Goal: Task Accomplishment & Management: Use online tool/utility

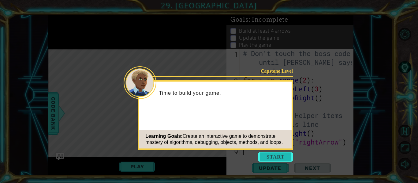
click at [285, 155] on button "Start" at bounding box center [275, 157] width 35 height 10
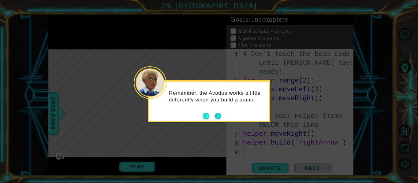
click at [216, 114] on button "Next" at bounding box center [217, 116] width 7 height 7
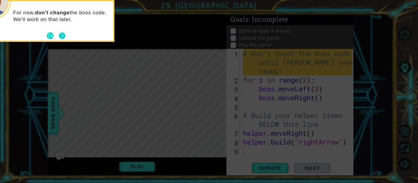
click at [60, 39] on button "Next" at bounding box center [62, 35] width 7 height 7
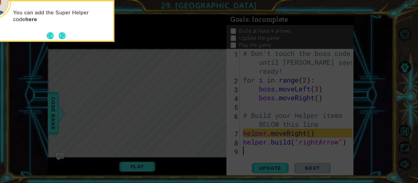
click at [60, 39] on button "Next" at bounding box center [62, 35] width 7 height 7
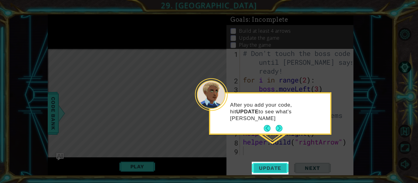
click at [275, 169] on span "Update" at bounding box center [270, 168] width 35 height 6
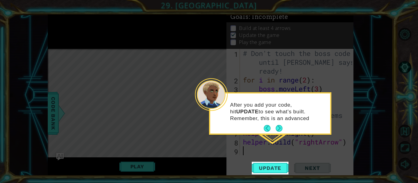
drag, startPoint x: 275, startPoint y: 165, endPoint x: 271, endPoint y: 180, distance: 16.2
click at [271, 180] on body "1 ההההההההההההההההההההההההההההההההההההההההההההההההההההההההההההההההההההההההההההה…" at bounding box center [209, 91] width 418 height 183
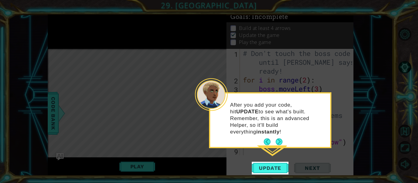
click at [270, 180] on icon at bounding box center [209, 91] width 418 height 183
click at [277, 166] on span "Update" at bounding box center [270, 168] width 35 height 6
click at [276, 139] on button "Next" at bounding box center [279, 142] width 7 height 7
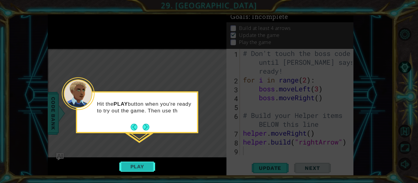
click at [142, 169] on button "Play" at bounding box center [137, 167] width 36 height 12
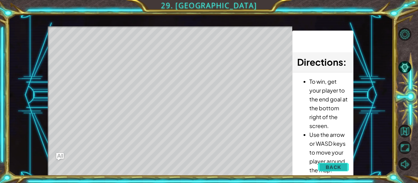
click at [336, 166] on span "Back" at bounding box center [333, 167] width 16 height 6
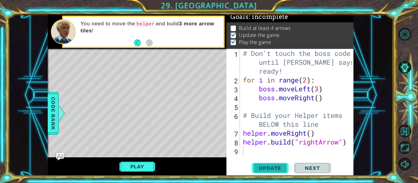
click at [277, 167] on span "Update" at bounding box center [270, 168] width 35 height 6
click at [278, 169] on span "Update" at bounding box center [270, 168] width 35 height 6
click at [281, 173] on button "Update" at bounding box center [270, 168] width 37 height 13
click at [137, 162] on button "Play" at bounding box center [137, 167] width 36 height 12
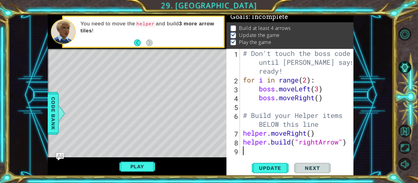
click at [246, 154] on div "# Don't touch the boss code until [PERSON_NAME] says you're ready! for i in ran…" at bounding box center [298, 120] width 113 height 142
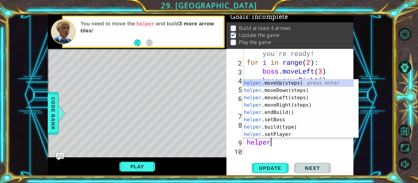
scroll to position [0, 1]
click at [260, 125] on div "helper .moveUp(steps) press enter helper .moveDown(steps) press enter helper .m…" at bounding box center [298, 116] width 111 height 73
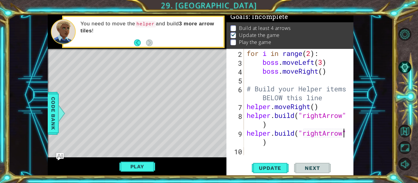
scroll to position [27, 0]
type textarea "[DOMAIN_NAME]("rightArrow")"
click at [254, 158] on div "[DOMAIN_NAME]("rightArrow") 2 3 4 5 6 7 8 9 10 for i in range ( 2 ) : boss . mo…" at bounding box center [289, 112] width 127 height 127
click at [253, 152] on div "for i in range ( 2 ) : boss . moveLeft ( 3 ) boss . moveRight ( ) # Build your …" at bounding box center [297, 111] width 105 height 124
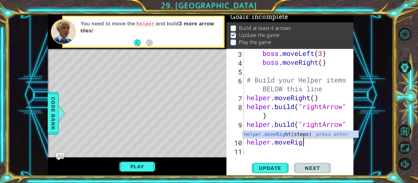
scroll to position [0, 3]
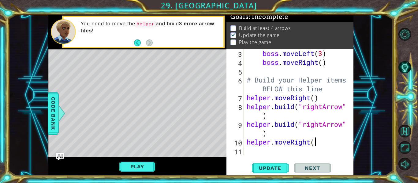
type textarea "helper.moveRight()"
click at [249, 150] on div "boss . moveLeft ( 3 ) boss . moveRight ( ) # Build your Helper items BELOW this…" at bounding box center [297, 111] width 105 height 124
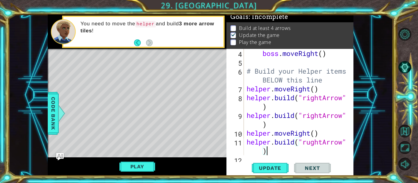
scroll to position [53, 0]
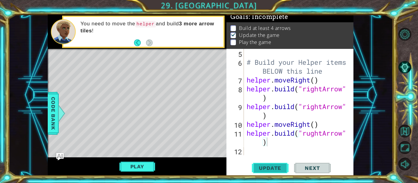
click at [264, 162] on button "Update" at bounding box center [270, 168] width 37 height 13
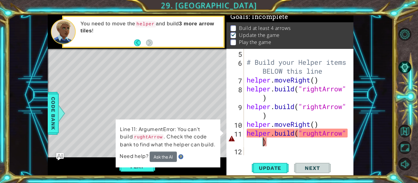
click at [259, 143] on div "# Build your Helper items BELOW this line helper . moveRight ( ) helper . build…" at bounding box center [297, 111] width 105 height 124
click at [291, 134] on div "# Build your Helper items BELOW this line helper . moveRight ( ) helper . build…" at bounding box center [297, 111] width 105 height 124
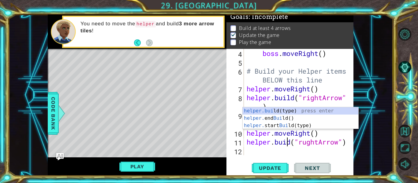
scroll to position [44, 0]
type textarea "[DOMAIN_NAME]("rughtArrow")"
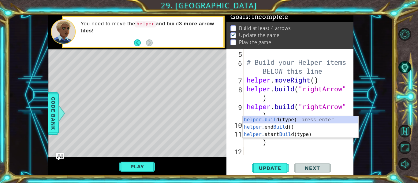
scroll to position [53, 0]
click at [307, 153] on div "# Build your Helper items BELOW this line helper . moveRight ( ) helper . build…" at bounding box center [297, 111] width 105 height 124
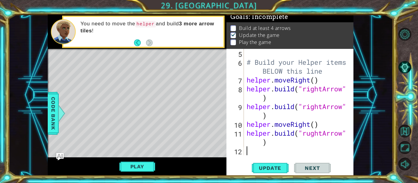
scroll to position [0, 0]
click at [264, 167] on span "Update" at bounding box center [270, 168] width 35 height 6
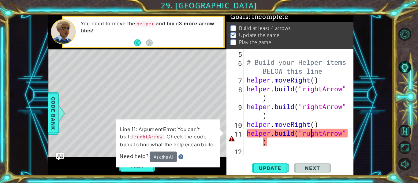
click at [311, 134] on div "# Build your Helper items BELOW this line helper . moveRight ( ) helper . build…" at bounding box center [297, 111] width 105 height 124
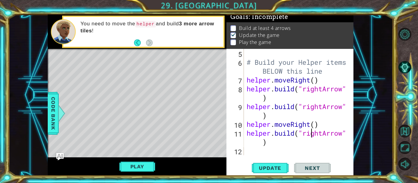
scroll to position [53, 0]
click at [280, 161] on div "[DOMAIN_NAME]("rightArrow") 5 6 7 8 9 10 11 12 # Build your Helper items BELOW …" at bounding box center [289, 112] width 127 height 127
click at [284, 166] on span "Update" at bounding box center [270, 168] width 35 height 6
click at [261, 173] on button "Update" at bounding box center [270, 168] width 37 height 13
click at [143, 165] on button "Play" at bounding box center [137, 167] width 36 height 12
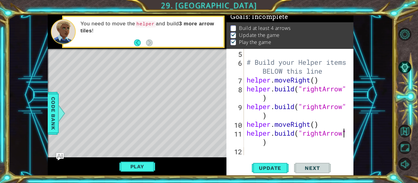
click at [345, 135] on div "# Build your Helper items BELOW this line helper . moveRight ( ) helper . build…" at bounding box center [297, 111] width 105 height 124
click at [345, 134] on div "# Build your Helper items BELOW this line helper . moveRight ( ) helper . build…" at bounding box center [297, 111] width 105 height 124
click at [347, 133] on div at bounding box center [349, 76] width 6 height 160
click at [270, 147] on div "# Build your Helper items BELOW this line helper . moveRight ( ) helper . build…" at bounding box center [297, 111] width 105 height 124
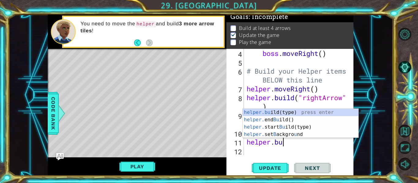
scroll to position [0, 1]
type textarea "h"
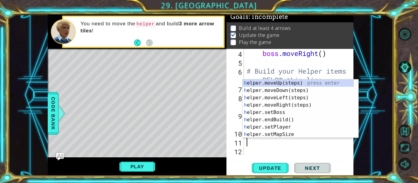
scroll to position [35, 0]
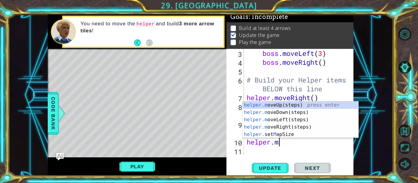
type textarea "h"
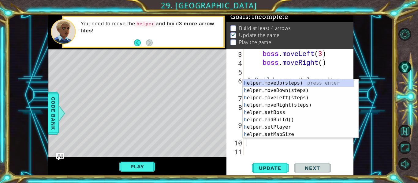
scroll to position [18, 0]
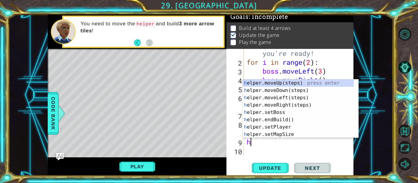
type textarea "h"
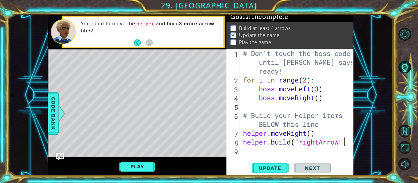
scroll to position [0, 5]
click at [248, 120] on div "# Don't touch the boss code until [PERSON_NAME] says you're ready! for i in ran…" at bounding box center [298, 120] width 113 height 142
click at [322, 123] on div "# Don't touch the boss code until [PERSON_NAME] says you're ready! for i in ran…" at bounding box center [298, 120] width 113 height 142
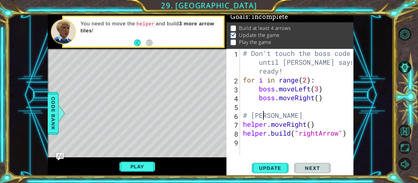
scroll to position [0, 0]
type textarea "#"
type textarea "boss.moveRight()"
click at [349, 133] on div "# Don't touch the boss code until [PERSON_NAME] says you're ready! for i in ran…" at bounding box center [298, 120] width 113 height 142
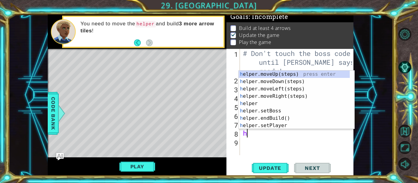
type textarea "h"
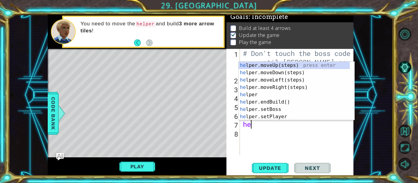
type textarea "h"
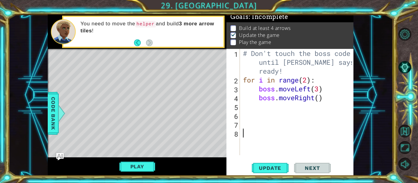
click at [349, 133] on div "# Don't touch the boss code until [PERSON_NAME] says you're ready! for i in ran…" at bounding box center [298, 120] width 113 height 142
click at [246, 135] on div "# Don't touch the boss code until [PERSON_NAME] says you're ready! for i in ran…" at bounding box center [298, 120] width 113 height 142
type textarea "for i in range(9)"
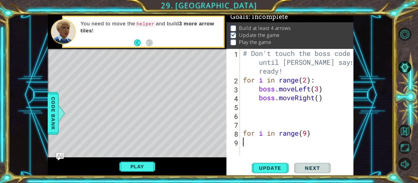
click at [249, 143] on div "# Don't touch the boss code until [PERSON_NAME] says you're ready! for i in ran…" at bounding box center [298, 120] width 113 height 142
click at [311, 137] on div "# Don't touch the boss code until [PERSON_NAME] says you're ready! for i in ran…" at bounding box center [298, 120] width 113 height 142
type textarea "for i in range(9):"
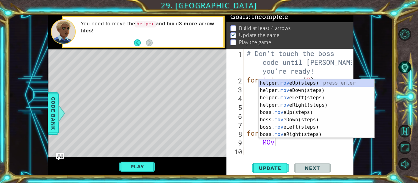
scroll to position [0, 1]
type textarea "M"
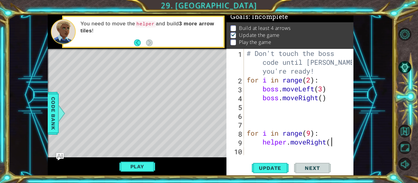
scroll to position [0, 4]
type textarea "helper.moveRight()"
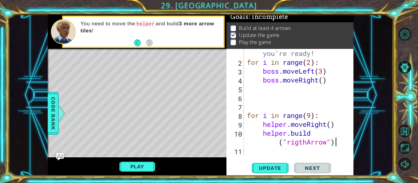
scroll to position [0, 5]
click at [276, 171] on span "Update" at bounding box center [270, 168] width 35 height 6
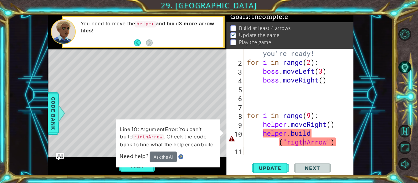
click at [302, 144] on div "# Don't touch the boss code until [PERSON_NAME] says you're ready! for i in ran…" at bounding box center [298, 102] width 105 height 142
click at [308, 143] on div "# Don't touch the boss code until [PERSON_NAME] says you're ready! for i in ran…" at bounding box center [298, 102] width 105 height 142
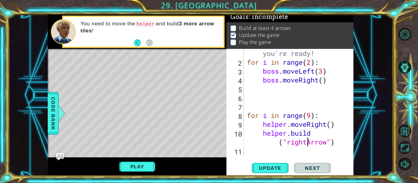
scroll to position [0, 4]
type textarea "[DOMAIN_NAME]("rightArrow")"
click at [274, 167] on span "Update" at bounding box center [270, 168] width 35 height 6
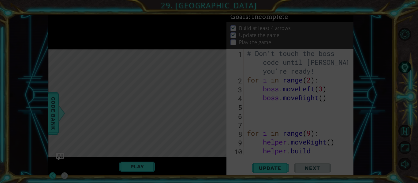
scroll to position [0, 0]
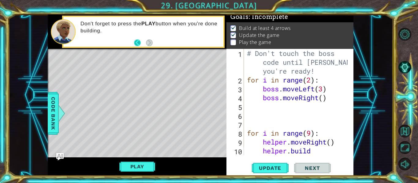
click at [138, 43] on button "Back" at bounding box center [140, 42] width 12 height 7
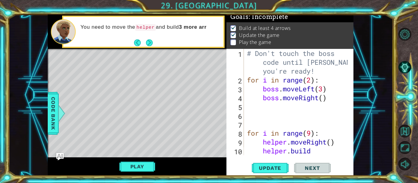
click at [150, 45] on button "Next" at bounding box center [149, 42] width 7 height 7
click at [149, 43] on div "You need to move the helper and build 3 more arr" at bounding box center [137, 32] width 179 height 34
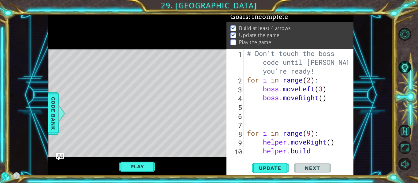
click at [149, 43] on div at bounding box center [137, 32] width 179 height 34
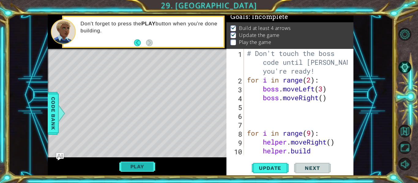
click at [147, 166] on button "Play" at bounding box center [137, 167] width 36 height 12
click at [314, 170] on span "Next" at bounding box center [312, 168] width 27 height 6
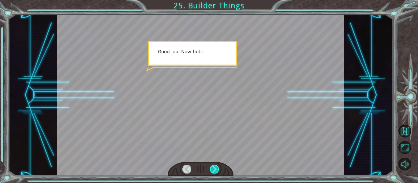
click at [210, 165] on div at bounding box center [214, 169] width 9 height 9
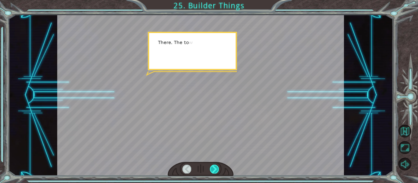
click at [213, 168] on div at bounding box center [214, 169] width 9 height 9
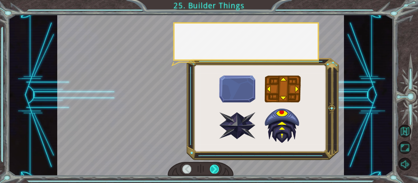
click at [213, 169] on div at bounding box center [214, 169] width 9 height 9
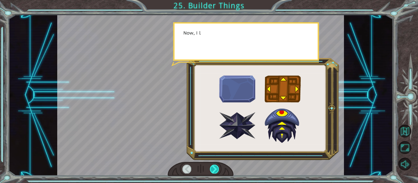
click at [213, 169] on div at bounding box center [214, 169] width 9 height 9
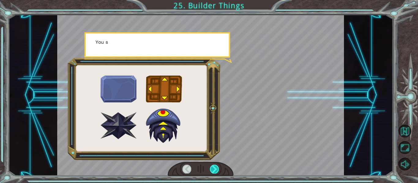
click at [213, 169] on div at bounding box center [214, 169] width 9 height 9
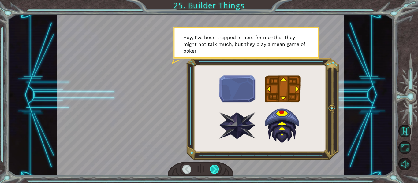
click at [213, 168] on div at bounding box center [214, 169] width 9 height 9
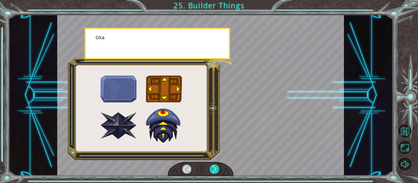
click at [213, 168] on div at bounding box center [214, 169] width 9 height 9
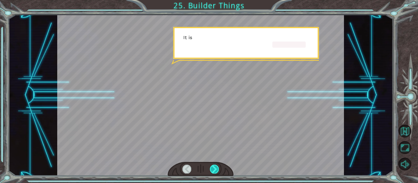
click at [213, 168] on div at bounding box center [214, 169] width 9 height 9
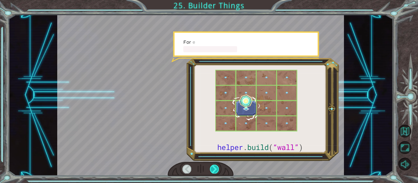
click at [213, 168] on div at bounding box center [214, 169] width 9 height 9
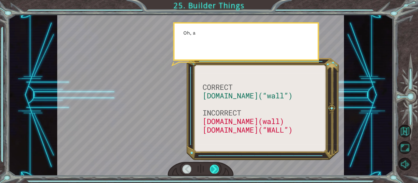
click at [213, 168] on div at bounding box center [214, 169] width 9 height 9
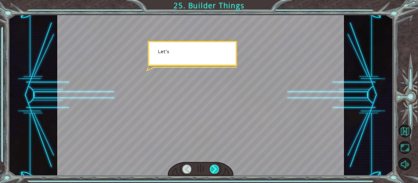
click at [213, 168] on div at bounding box center [214, 169] width 9 height 9
click at [213, 0] on div "CORRECT [DOMAIN_NAME](“wall”) INCORRECT [DOMAIN_NAME](wall) [DOMAIN_NAME](“WALL…" at bounding box center [209, 0] width 418 height 0
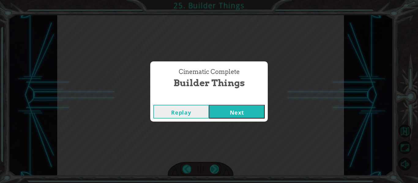
click at [213, 168] on div "Cinematic Complete Builder Things Replay Next" at bounding box center [209, 91] width 418 height 183
click at [248, 112] on button "Next" at bounding box center [237, 112] width 56 height 14
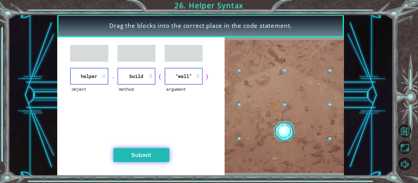
click at [141, 155] on button "Submit" at bounding box center [141, 155] width 56 height 14
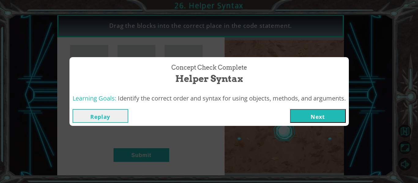
click at [323, 113] on button "Next" at bounding box center [318, 116] width 56 height 14
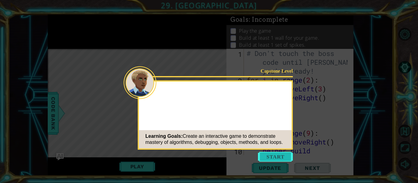
click at [278, 156] on button "Start" at bounding box center [275, 157] width 35 height 10
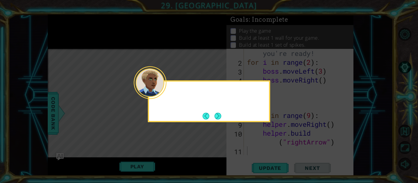
scroll to position [18, 0]
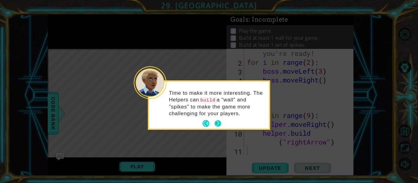
click at [216, 121] on button "Next" at bounding box center [217, 123] width 7 height 7
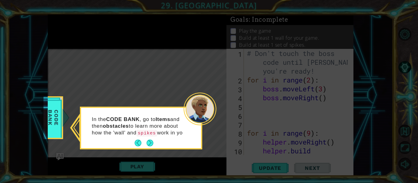
click at [141, 146] on footer at bounding box center [144, 143] width 19 height 9
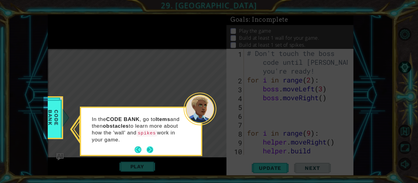
click at [147, 147] on button "Next" at bounding box center [150, 150] width 7 height 7
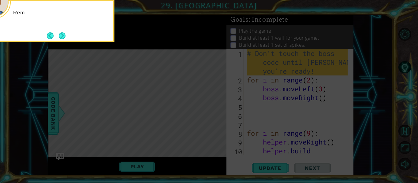
click at [155, 147] on icon at bounding box center [209, 28] width 418 height 312
click at [60, 33] on button "Next" at bounding box center [62, 35] width 7 height 7
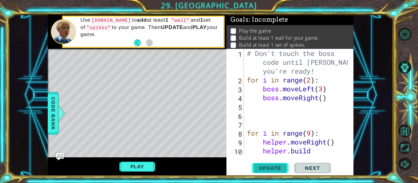
click at [276, 162] on button "Update" at bounding box center [270, 168] width 37 height 13
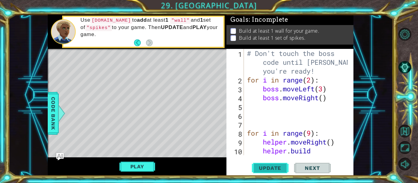
click at [280, 166] on span "Update" at bounding box center [270, 168] width 35 height 6
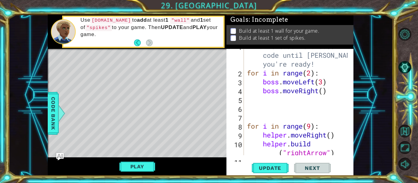
scroll to position [18, 0]
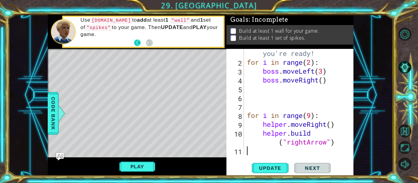
click at [140, 42] on button "Back" at bounding box center [140, 42] width 12 height 7
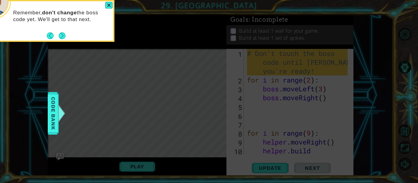
scroll to position [0, 0]
click at [48, 33] on button "Back" at bounding box center [53, 35] width 12 height 7
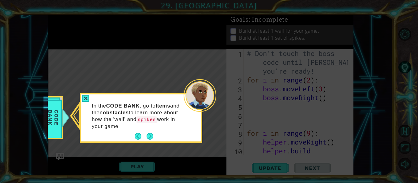
click at [133, 134] on div "In the CODE BANK , go to Items and then obstacles to learn more about how the '…" at bounding box center [141, 119] width 120 height 45
click at [135, 136] on button "Back" at bounding box center [141, 136] width 12 height 7
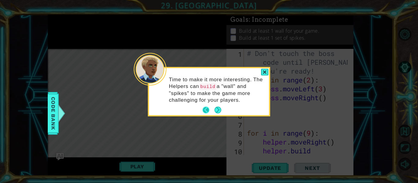
click at [207, 110] on button "Back" at bounding box center [208, 110] width 12 height 7
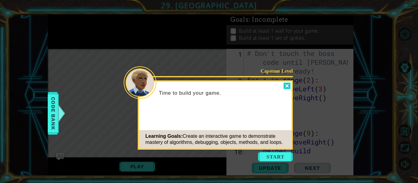
click at [286, 84] on div at bounding box center [286, 86] width 7 height 7
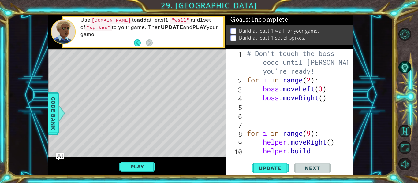
click at [286, 84] on div "# Don't touch the boss code until [PERSON_NAME] says you're ready! for i in ran…" at bounding box center [298, 124] width 105 height 151
type textarea "for i in range(2):"
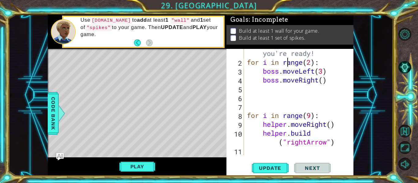
click at [251, 147] on div "# Don't touch the boss code until [PERSON_NAME] says you're ready! for i in ran…" at bounding box center [298, 102] width 105 height 142
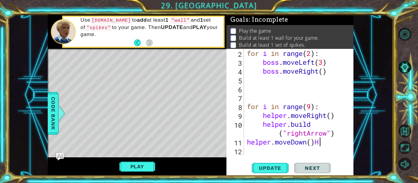
scroll to position [0, 3]
type textarea "helper.moveDown()"
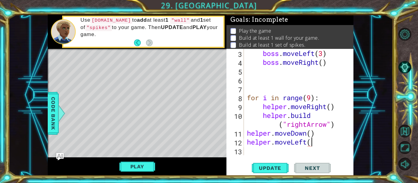
scroll to position [0, 3]
type textarea "helper.moveLeft()"
click at [250, 150] on div "boss . moveLeft ( 3 ) boss . moveRight ( ) for i in range ( 9 ) : helper . move…" at bounding box center [298, 111] width 105 height 124
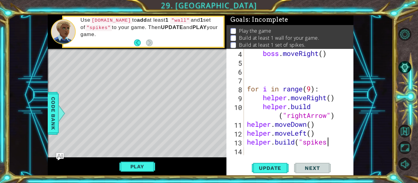
scroll to position [0, 4]
click at [266, 165] on span "Update" at bounding box center [270, 168] width 35 height 6
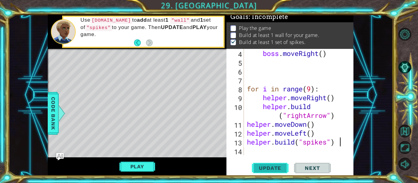
type textarea "[DOMAIN_NAME]("spikes")"
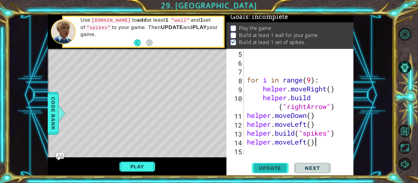
scroll to position [0, 3]
type textarea "helper.moveLeft()"
click at [257, 157] on div "helper.moveLeft() 5 6 7 8 9 10 11 12 13 14 15 for i in range ( 9 ) : helper . m…" at bounding box center [289, 112] width 127 height 127
click at [254, 153] on div "for i in range ( 9 ) : helper . moveRight ( ) helper . build ( "rightArrow" ) h…" at bounding box center [298, 111] width 105 height 124
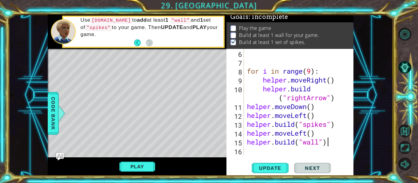
scroll to position [0, 3]
type textarea "[DOMAIN_NAME]("wall")"
click at [269, 166] on span "Update" at bounding box center [270, 168] width 35 height 6
click at [131, 166] on button "Play" at bounding box center [137, 167] width 36 height 12
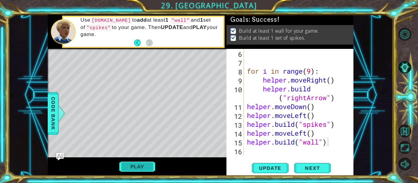
scroll to position [3, 0]
click at [302, 169] on span "Next" at bounding box center [312, 168] width 27 height 6
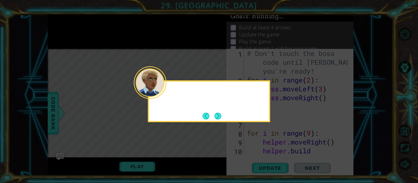
scroll to position [0, 0]
click at [217, 117] on button "Next" at bounding box center [217, 116] width 7 height 7
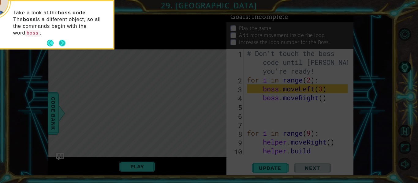
click at [61, 40] on button "Next" at bounding box center [62, 43] width 7 height 7
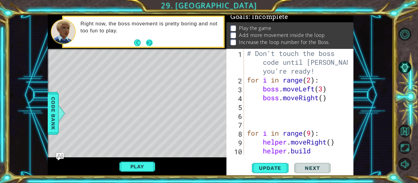
click at [147, 42] on button "Next" at bounding box center [149, 42] width 7 height 7
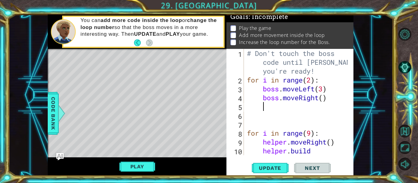
click at [270, 108] on div "# Don't touch the boss code until [PERSON_NAME] says you're ready! for i in ran…" at bounding box center [298, 124] width 105 height 151
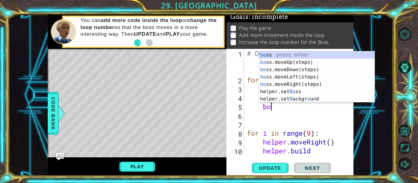
type textarea "boss"
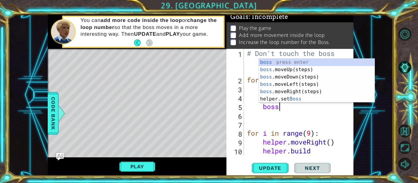
scroll to position [0, 1]
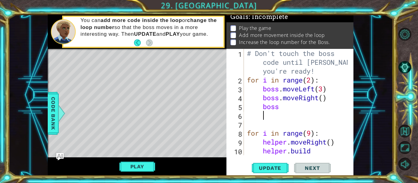
click at [302, 113] on div "# Don't touch the boss code until [PERSON_NAME] says you're ready! for i in ran…" at bounding box center [298, 124] width 105 height 151
click at [285, 110] on div "# Don't touch the boss code until [PERSON_NAME] says you're ready! for i in ran…" at bounding box center [298, 124] width 105 height 151
type textarea "boss.moveUp(3)"
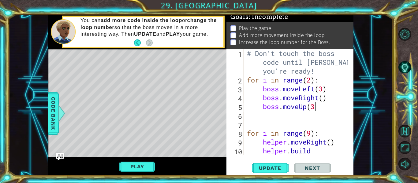
scroll to position [0, 3]
click at [269, 117] on div "# Don't touch the boss code until [PERSON_NAME] says you're ready! for i in ran…" at bounding box center [298, 124] width 105 height 151
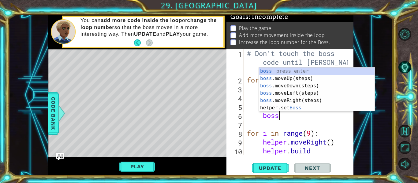
scroll to position [0, 1]
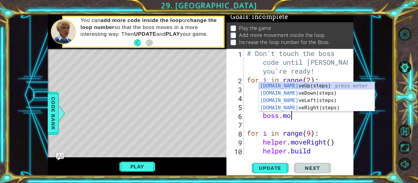
type textarea "boss.move"
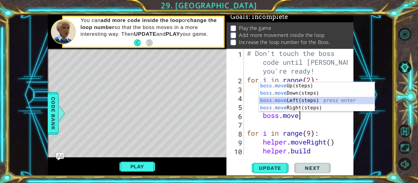
click at [292, 102] on div "boss.move Up(steps) press enter boss.move Down(steps) press enter boss.move Lef…" at bounding box center [317, 104] width 116 height 44
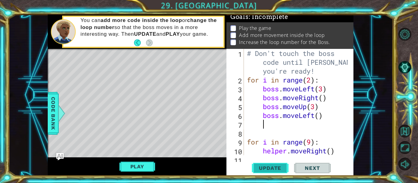
click at [272, 163] on button "Update" at bounding box center [270, 168] width 37 height 13
click at [276, 166] on span "Update" at bounding box center [270, 168] width 35 height 6
click at [134, 171] on button "Play" at bounding box center [137, 167] width 36 height 12
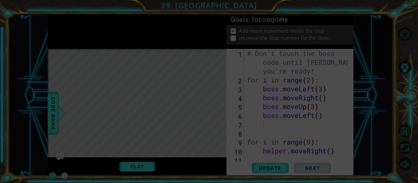
scroll to position [3, 0]
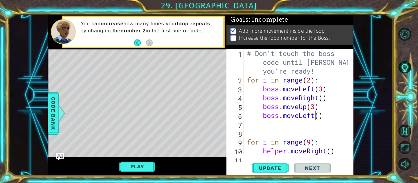
click at [317, 117] on div "# Don't touch the boss code until [PERSON_NAME] says you're ready! for i in ran…" at bounding box center [298, 124] width 105 height 151
click at [319, 113] on div "# Don't touch the boss code until [PERSON_NAME] says you're ready! for i in ran…" at bounding box center [298, 124] width 105 height 151
drag, startPoint x: 325, startPoint y: 122, endPoint x: 319, endPoint y: 119, distance: 6.7
click at [319, 119] on div "# Don't touch the boss code until [PERSON_NAME] says you're ready! for i in ran…" at bounding box center [298, 124] width 105 height 151
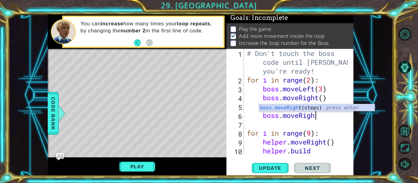
scroll to position [0, 3]
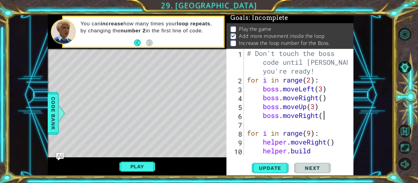
type textarea "boss.moveRight()"
type textarea "for i in range(9):"
click at [310, 82] on div "# Don't touch the boss code until [PERSON_NAME] says you're ready! for i in ran…" at bounding box center [298, 124] width 105 height 151
type textarea "for i in range(4):"
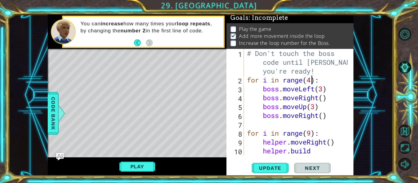
scroll to position [0, 3]
click at [268, 123] on div "# Don't touch the boss code until [PERSON_NAME] says you're ready! for i in ran…" at bounding box center [298, 124] width 105 height 151
click at [269, 124] on div "# Don't touch the boss code until [PERSON_NAME] says you're ready! for i in ran…" at bounding box center [298, 124] width 105 height 151
click at [332, 115] on div "# Don't touch the boss code until [PERSON_NAME] says you're ready! for i in ran…" at bounding box center [298, 124] width 105 height 151
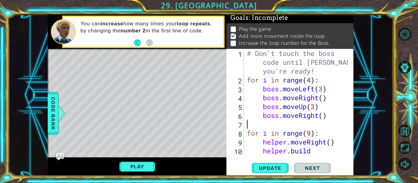
type textarea "boss.moveRight()"
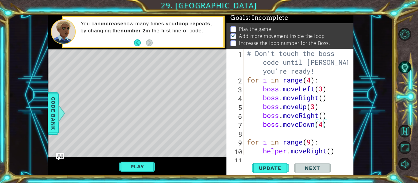
scroll to position [0, 3]
type textarea "boss.moveDown(4)"
click at [273, 169] on span "Update" at bounding box center [270, 168] width 35 height 6
click at [147, 160] on div "Play" at bounding box center [137, 167] width 179 height 18
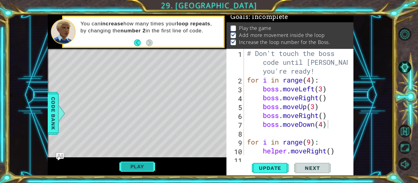
click at [141, 167] on button "Play" at bounding box center [137, 167] width 36 height 12
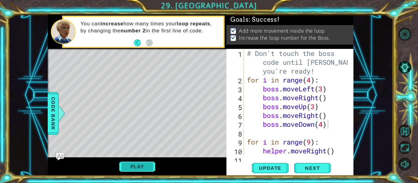
scroll to position [3, 0]
click at [308, 168] on span "Next" at bounding box center [312, 168] width 27 height 6
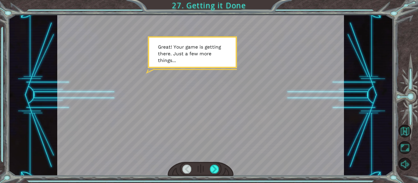
click at [215, 168] on div at bounding box center [214, 169] width 9 height 9
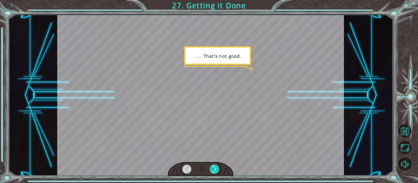
drag, startPoint x: 226, startPoint y: 101, endPoint x: 211, endPoint y: 169, distance: 69.8
click at [211, 169] on div at bounding box center [214, 169] width 9 height 9
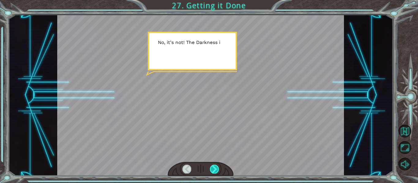
click at [213, 169] on div at bounding box center [214, 169] width 9 height 9
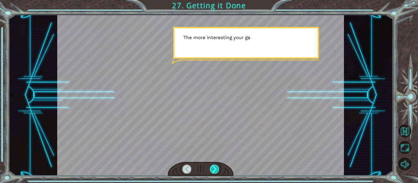
click at [213, 169] on div at bounding box center [214, 169] width 9 height 9
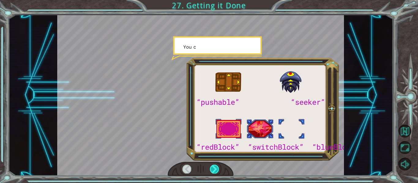
click at [213, 169] on div at bounding box center [214, 169] width 9 height 9
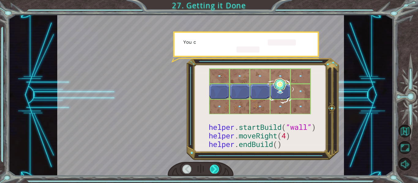
click at [213, 169] on div at bounding box center [214, 169] width 9 height 9
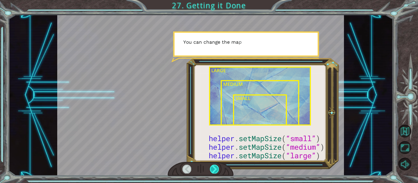
click at [213, 169] on div at bounding box center [214, 169] width 9 height 9
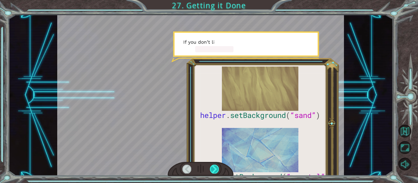
click at [213, 169] on div at bounding box center [214, 169] width 9 height 9
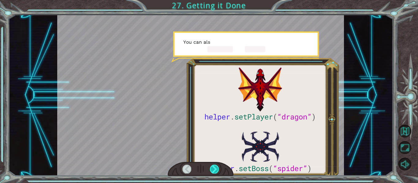
click at [213, 169] on div at bounding box center [214, 169] width 9 height 9
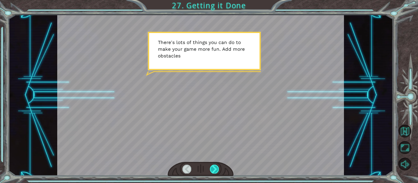
click at [215, 171] on div at bounding box center [214, 169] width 9 height 9
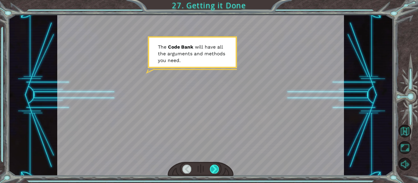
click at [218, 173] on div at bounding box center [214, 169] width 9 height 9
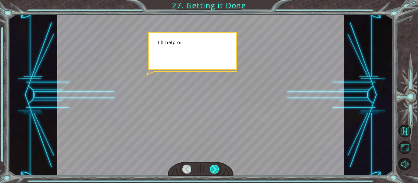
click at [218, 173] on div at bounding box center [214, 169] width 9 height 9
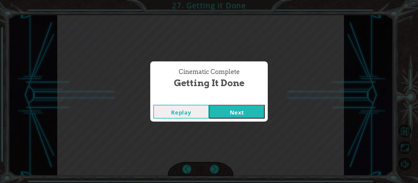
click at [247, 118] on button "Next" at bounding box center [237, 112] width 56 height 14
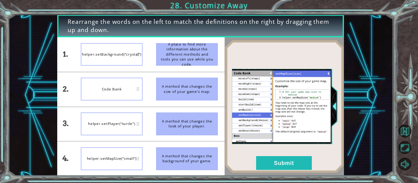
click at [124, 91] on div "Code Bank" at bounding box center [112, 89] width 62 height 23
click at [132, 69] on li "helper.setBackground(“crystal”)" at bounding box center [111, 54] width 75 height 34
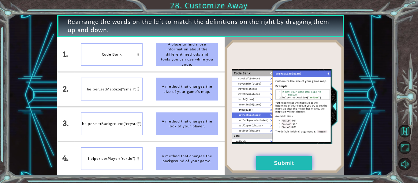
click at [278, 161] on button "Submit" at bounding box center [284, 163] width 56 height 14
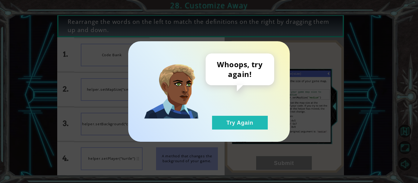
click at [243, 110] on div "Whoops, try again! Try Again" at bounding box center [240, 92] width 69 height 76
click at [245, 118] on button "Try Again" at bounding box center [240, 123] width 56 height 14
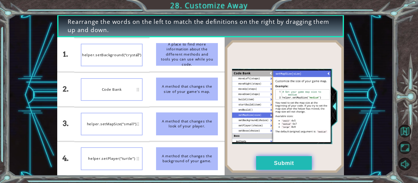
click at [259, 156] on button "Submit" at bounding box center [284, 163] width 56 height 14
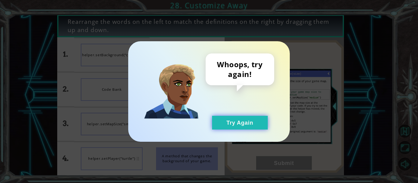
click at [235, 121] on button "Try Again" at bounding box center [240, 123] width 56 height 14
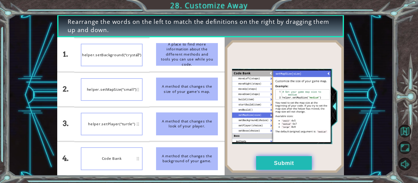
click at [287, 160] on button "Submit" at bounding box center [284, 163] width 56 height 14
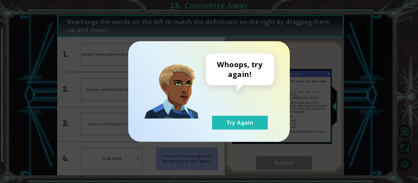
click at [239, 134] on div "Whoops, try again! Try Again" at bounding box center [208, 91] width 161 height 101
click at [237, 129] on button "Try Again" at bounding box center [240, 123] width 56 height 14
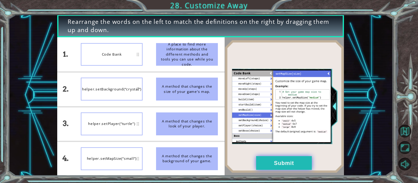
click at [259, 161] on button "Submit" at bounding box center [284, 163] width 56 height 14
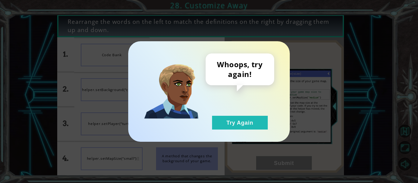
click at [238, 112] on div "Whoops, try again! Try Again" at bounding box center [240, 92] width 69 height 76
click at [241, 128] on button "Try Again" at bounding box center [240, 123] width 56 height 14
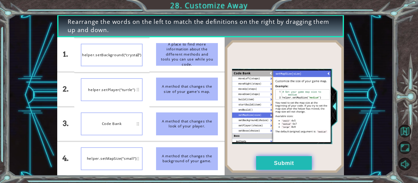
click at [270, 159] on button "Submit" at bounding box center [284, 163] width 56 height 14
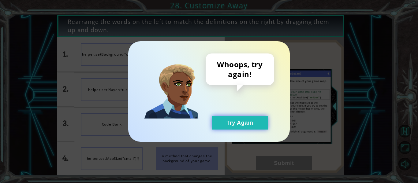
click at [244, 118] on button "Try Again" at bounding box center [240, 123] width 56 height 14
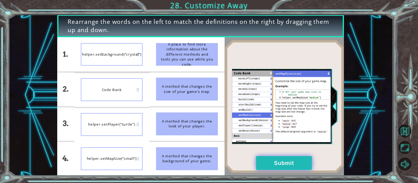
click at [280, 160] on button "Submit" at bounding box center [284, 163] width 56 height 14
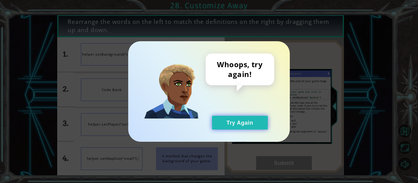
click at [255, 125] on button "Try Again" at bounding box center [240, 123] width 56 height 14
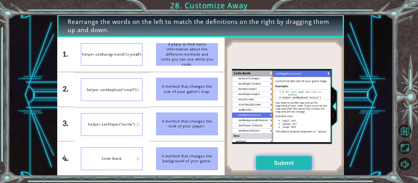
click at [283, 169] on button "Submit" at bounding box center [284, 163] width 56 height 14
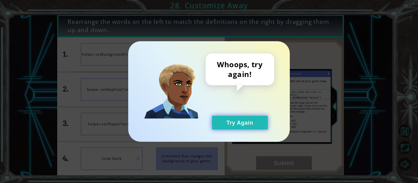
click at [243, 127] on button "Try Again" at bounding box center [240, 123] width 56 height 14
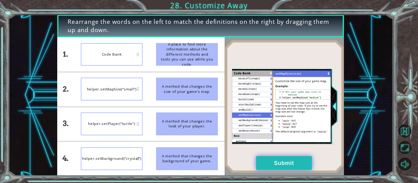
click at [262, 164] on button "Submit" at bounding box center [284, 163] width 56 height 14
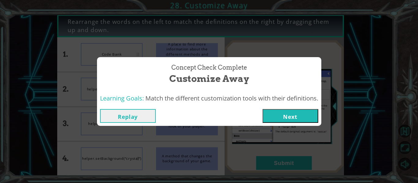
click at [296, 120] on button "Next" at bounding box center [290, 116] width 56 height 14
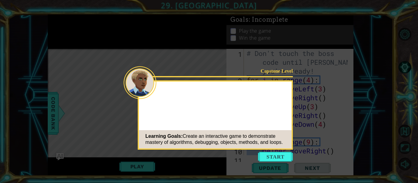
click at [296, 120] on icon at bounding box center [209, 91] width 418 height 183
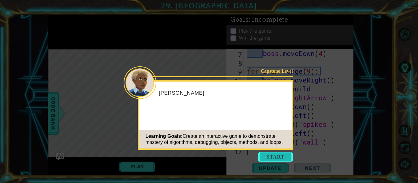
scroll to position [71, 0]
click at [285, 156] on button "Start" at bounding box center [275, 157] width 35 height 10
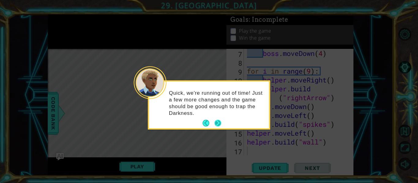
click at [220, 124] on button "Next" at bounding box center [217, 123] width 7 height 7
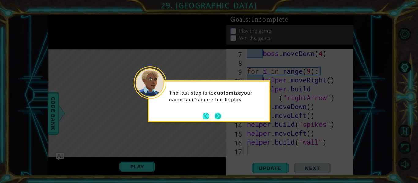
click at [217, 118] on button "Next" at bounding box center [217, 116] width 7 height 7
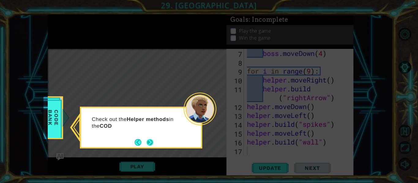
click at [152, 142] on button "Next" at bounding box center [150, 142] width 7 height 7
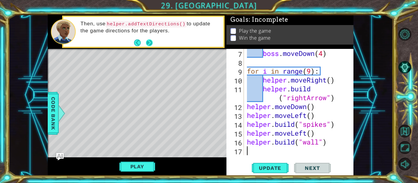
click at [147, 43] on button "Next" at bounding box center [149, 42] width 7 height 7
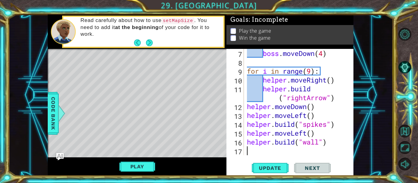
click at [260, 51] on div "boss . moveDown ( 4 ) for i in range ( 9 ) : helper . moveRight ( ) helper . bu…" at bounding box center [298, 111] width 105 height 124
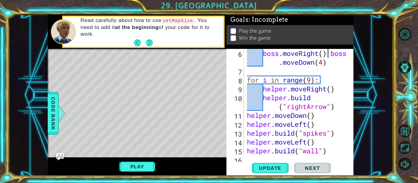
type textarea "boss.moveDown(4)"
click at [272, 165] on span "Update" at bounding box center [270, 168] width 35 height 6
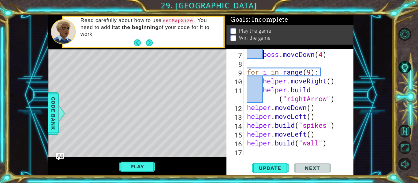
scroll to position [71, 0]
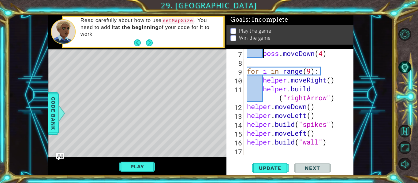
click at [251, 156] on div "boss.moveDown(4) 7 8 9 10 11 12 13 14 15 16 17 boss . moveDown ( 4 ) for i in r…" at bounding box center [289, 112] width 127 height 127
click at [254, 153] on div "boss . moveDown ( 4 ) for i in range ( 9 ) : helper . moveRight ( ) helper . bu…" at bounding box center [298, 111] width 105 height 124
click at [308, 136] on div "boss . moveDown ( 4 ) for i in range ( 9 ) : helper . moveRight ( ) helper . bu…" at bounding box center [298, 111] width 105 height 124
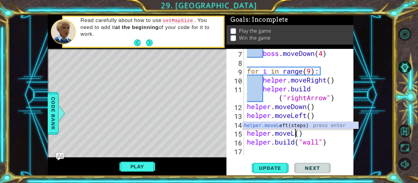
type textarea "helper.move()"
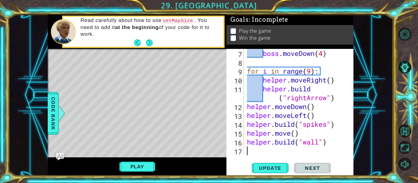
click at [257, 150] on div "boss . moveDown ( 4 ) for i in range ( 9 ) : helper . moveRight ( ) helper . bu…" at bounding box center [298, 111] width 105 height 124
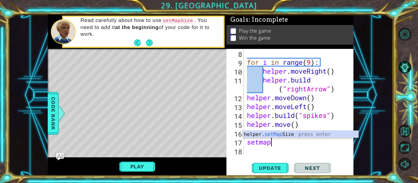
scroll to position [0, 0]
type textarea "s"
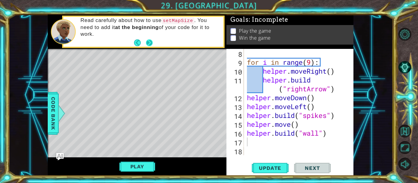
click at [152, 44] on button "Next" at bounding box center [149, 42] width 7 height 7
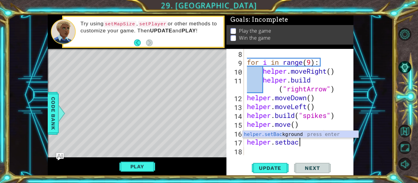
scroll to position [0, 2]
click at [290, 144] on div "for i in range ( 9 ) : helper . moveRight ( ) helper . build ( "rightArrow" ) h…" at bounding box center [298, 111] width 105 height 124
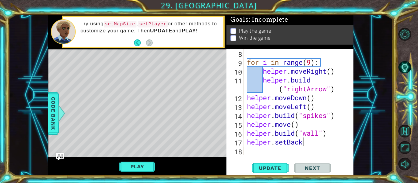
click at [312, 141] on div "for i in range ( 9 ) : helper . moveRight ( ) helper . build ( "rightArrow" ) h…" at bounding box center [298, 111] width 105 height 124
click at [310, 141] on div "for i in range ( 9 ) : helper . moveRight ( ) helper . build ( "rightArrow" ) h…" at bounding box center [298, 111] width 105 height 124
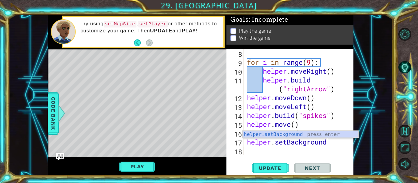
scroll to position [0, 3]
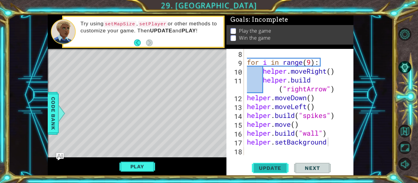
click at [268, 169] on span "Update" at bounding box center [270, 168] width 35 height 6
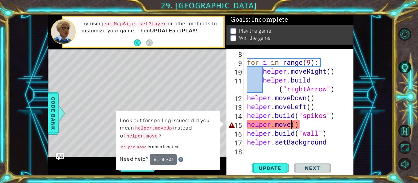
click at [289, 124] on div "for i in range ( 9 ) : helper . moveRight ( ) helper . build ( "rightArrow" ) h…" at bounding box center [298, 111] width 105 height 124
type textarea "helper.move()"
click at [321, 154] on div "for i in range ( 9 ) : helper . moveRight ( ) helper . build ( "rightArrow" ) h…" at bounding box center [298, 111] width 105 height 124
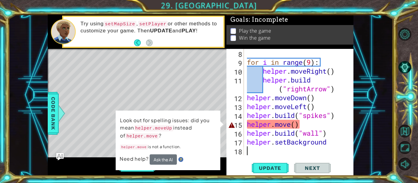
click at [321, 154] on div "for i in range ( 9 ) : helper . moveRight ( ) helper . build ( "rightArrow" ) h…" at bounding box center [298, 111] width 105 height 124
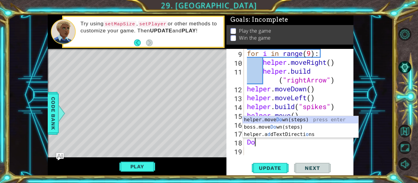
type textarea "D"
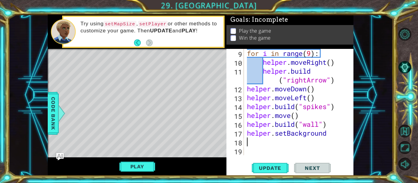
click at [294, 117] on div "for i in range ( 9 ) : helper . moveRight ( ) helper . build ( "rightArrow" ) h…" at bounding box center [298, 111] width 105 height 124
click at [292, 115] on div "for i in range ( 9 ) : helper . moveRight ( ) helper . build ( "rightArrow" ) h…" at bounding box center [298, 111] width 105 height 124
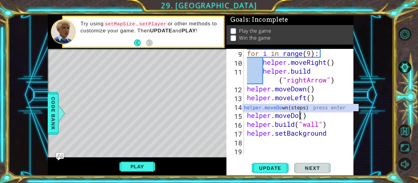
scroll to position [0, 3]
click at [276, 165] on span "Update" at bounding box center [270, 168] width 35 height 6
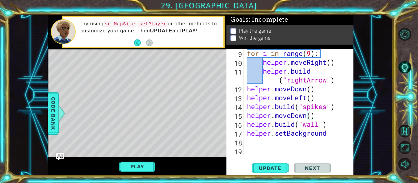
click at [330, 132] on div "for i in range ( 9 ) : helper . moveRight ( ) helper . build ( "rightArrow" ) h…" at bounding box center [298, 111] width 105 height 124
type textarea "helper.setBackground("crystal")"
click at [267, 169] on span "Update" at bounding box center [270, 168] width 35 height 6
click at [250, 152] on div "for i in range ( 9 ) : helper . moveRight ( ) helper . build ( "rightArrow" ) h…" at bounding box center [298, 111] width 105 height 124
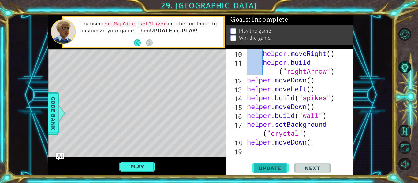
scroll to position [0, 3]
type textarea "helper.moveDown()"
click at [253, 148] on div "helper . moveRight ( ) helper . build ( "rightArrow" ) helper . moveDown ( ) he…" at bounding box center [298, 111] width 105 height 124
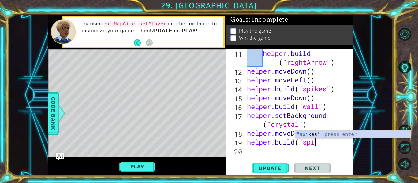
scroll to position [0, 3]
type textarea "[DOMAIN_NAME]("spike")"
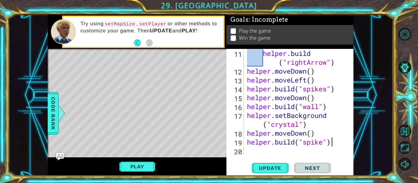
scroll to position [0, 4]
click at [255, 150] on div "helper . build ( "rightArrow" ) helper . moveDown ( ) helper . moveLeft ( ) hel…" at bounding box center [298, 115] width 105 height 133
type textarea "e"
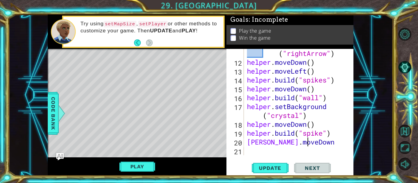
scroll to position [0, 3]
type textarea "[PERSON_NAME].moveDown()"
click at [255, 150] on div "helper . build ( "rightArrow" ) helper . moveDown ( ) helper . moveLeft ( ) hel…" at bounding box center [298, 106] width 105 height 133
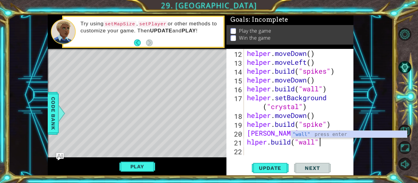
scroll to position [0, 3]
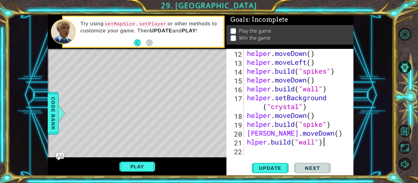
click at [245, 155] on div "[DOMAIN_NAME]("wall") 12 13 14 15 16 17 18 19 20 21 22 helper . moveDown ( ) he…" at bounding box center [289, 102] width 126 height 106
click at [251, 143] on div "helper . moveDown ( ) helper . moveLeft ( ) helper . build ( "spikes" ) helper …" at bounding box center [298, 111] width 105 height 124
type textarea "[DOMAIN_NAME]("wall")"
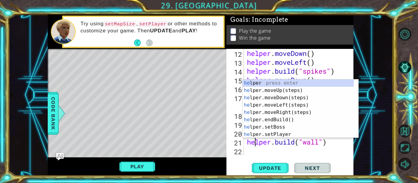
scroll to position [0, 1]
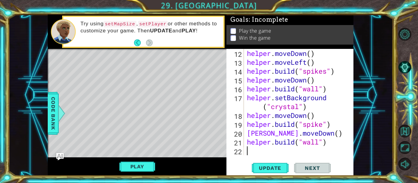
click at [250, 154] on div "helper . moveDown ( ) helper . moveLeft ( ) helper . build ( "spikes" ) helper …" at bounding box center [298, 111] width 105 height 124
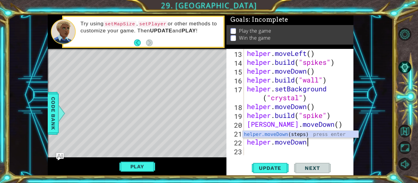
scroll to position [0, 2]
click at [315, 145] on div "helper . moveLeft ( ) helper . build ( "spikes" ) helper . moveDown ( ) helper …" at bounding box center [298, 111] width 105 height 124
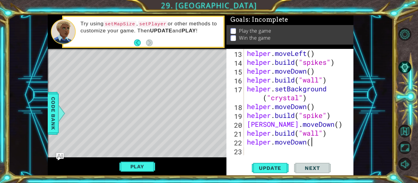
type textarea "helper.moveDown()"
click at [251, 153] on div "helper . moveLeft ( ) helper . build ( "spikes" ) helper . moveDown ( ) helper …" at bounding box center [298, 111] width 105 height 124
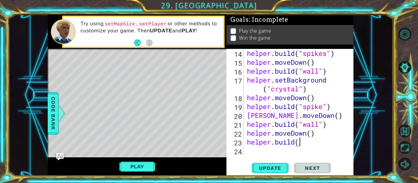
scroll to position [0, 2]
type textarea "[DOMAIN_NAME](""
click at [251, 153] on div "helper . build ( "spikes" ) helper . moveDown ( ) helper . build ( "wall" ) hel…" at bounding box center [298, 111] width 105 height 124
click at [306, 142] on div "helper . build ( "spikes" ) helper . moveDown ( ) helper . build ( "wall" ) hel…" at bounding box center [298, 111] width 105 height 124
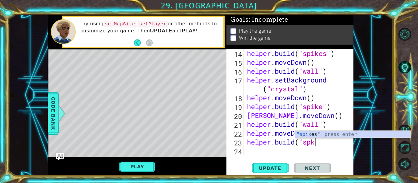
scroll to position [0, 3]
click at [306, 144] on div "helper . build ( "spikes" ) helper . moveDown ( ) helper . build ( "wall" ) hel…" at bounding box center [298, 111] width 105 height 124
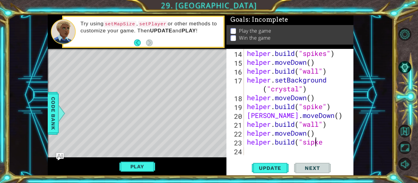
click at [316, 142] on div "helper . build ( "spikes" ) helper . moveDown ( ) helper . build ( "wall" ) hel…" at bounding box center [298, 111] width 105 height 124
click at [311, 142] on div "helper . build ( "spikes" ) helper . moveDown ( ) helper . build ( "wall" ) hel…" at bounding box center [298, 111] width 105 height 124
click at [329, 145] on div "helper . build ( "spikes" ) helper . moveDown ( ) helper . build ( "wall" ) hel…" at bounding box center [298, 111] width 105 height 124
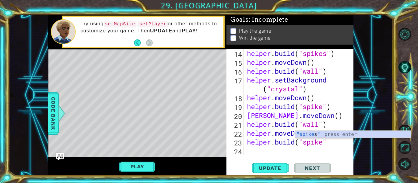
scroll to position [0, 4]
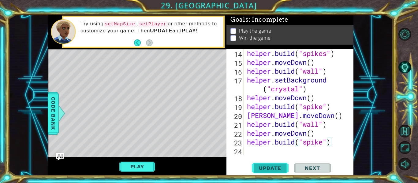
click at [274, 167] on span "Update" at bounding box center [270, 168] width 35 height 6
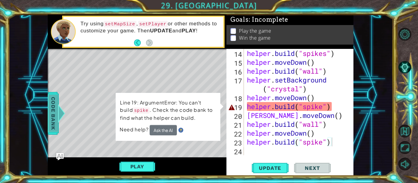
click at [51, 99] on span "Code Bank" at bounding box center [53, 113] width 10 height 37
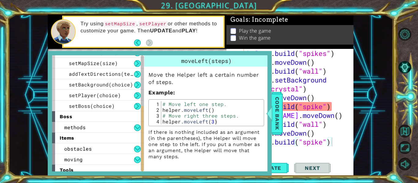
scroll to position [98, 0]
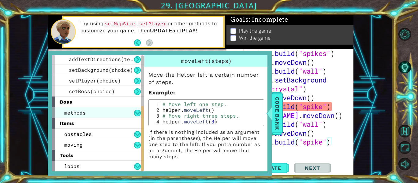
click at [92, 109] on div "methods" at bounding box center [98, 112] width 92 height 11
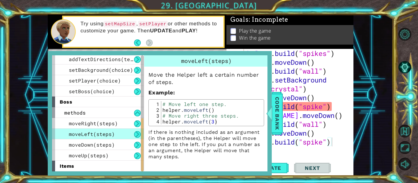
scroll to position [141, 0]
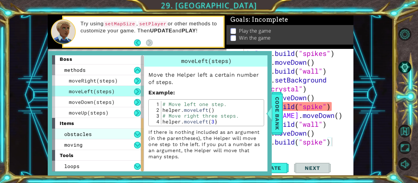
click at [99, 135] on div "obstacles" at bounding box center [98, 134] width 92 height 11
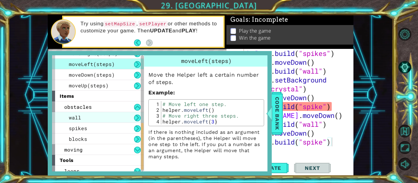
scroll to position [169, 0]
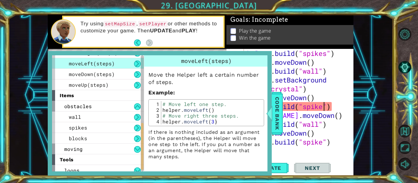
click at [322, 108] on div "helper . build ( "spikes" ) helper . moveDown ( ) helper . build ( "wall" ) hel…" at bounding box center [298, 111] width 105 height 124
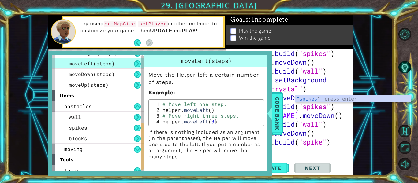
click at [333, 144] on div "helper . build ( "spikes" ) helper . moveDown ( ) helper . build ( "wall" ) hel…" at bounding box center [298, 111] width 105 height 124
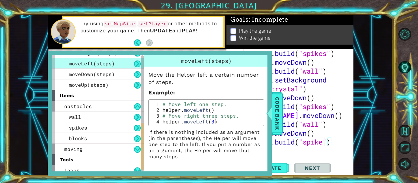
click at [323, 144] on div "helper . build ( "spikes" ) helper . moveDown ( ) helper . build ( "wall" ) hel…" at bounding box center [298, 111] width 105 height 124
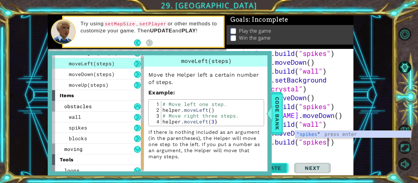
click at [284, 166] on span "Update" at bounding box center [270, 168] width 35 height 6
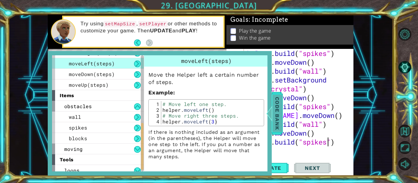
click at [276, 109] on span "Code Bank" at bounding box center [277, 113] width 10 height 37
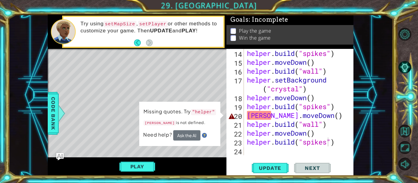
scroll to position [0, 3]
click at [259, 117] on div "helper . build ( "spikes" ) helper . moveDown ( ) helper . build ( "wall" ) hel…" at bounding box center [298, 111] width 105 height 124
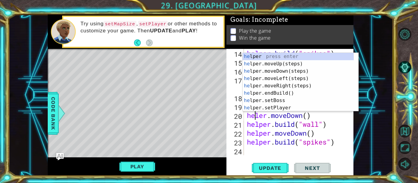
click at [259, 117] on div "helper . build ( "spikes" ) helper . moveDown ( ) helper . build ( "wall" ) hel…" at bounding box center [298, 111] width 105 height 124
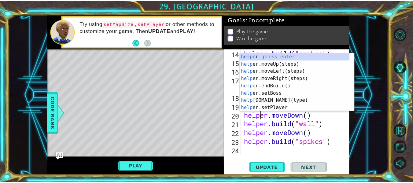
scroll to position [0, 1]
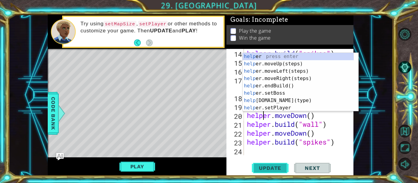
type textarea "helper.moveDown()"
click at [272, 162] on button "Update" at bounding box center [270, 168] width 37 height 13
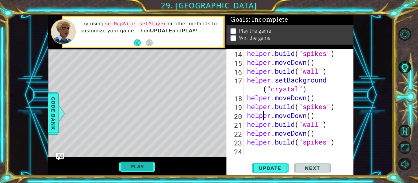
click at [135, 166] on button "Play" at bounding box center [137, 167] width 36 height 12
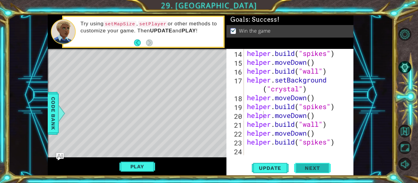
click at [317, 167] on span "Next" at bounding box center [312, 168] width 27 height 6
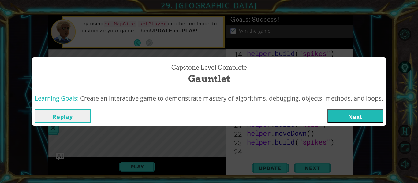
click at [367, 118] on button "Next" at bounding box center [355, 116] width 56 height 14
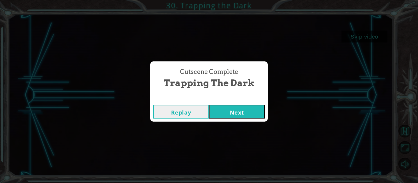
click at [254, 110] on button "Next" at bounding box center [237, 112] width 56 height 14
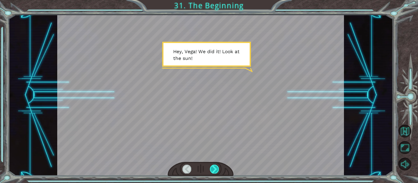
click at [212, 173] on div at bounding box center [214, 169] width 9 height 9
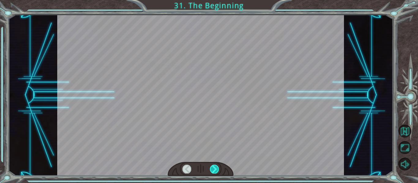
click at [212, 173] on div at bounding box center [214, 169] width 9 height 9
click at [213, 173] on div at bounding box center [214, 169] width 9 height 9
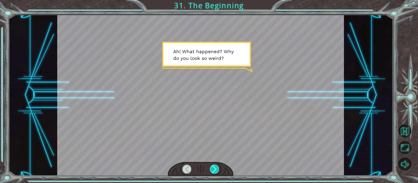
click at [216, 167] on div at bounding box center [214, 169] width 9 height 9
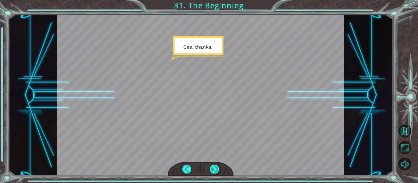
click at [212, 168] on div at bounding box center [214, 169] width 9 height 9
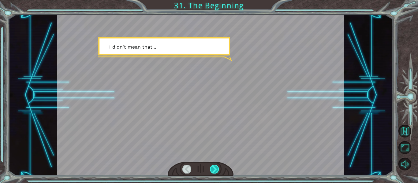
click at [212, 168] on div at bounding box center [214, 169] width 9 height 9
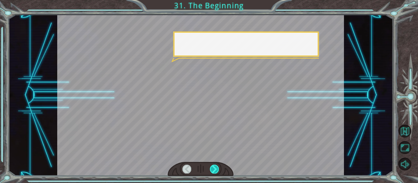
click at [212, 168] on div at bounding box center [214, 169] width 9 height 9
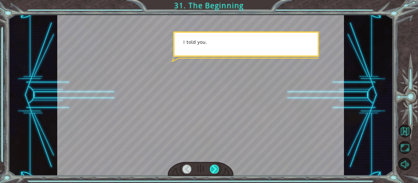
click at [212, 168] on div at bounding box center [214, 169] width 9 height 9
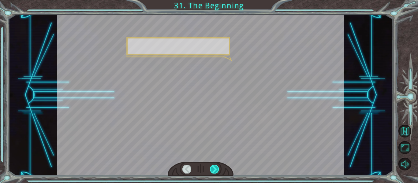
click at [212, 168] on div at bounding box center [214, 169] width 9 height 9
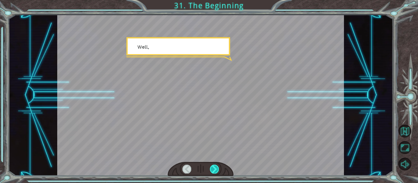
click at [212, 168] on div at bounding box center [214, 169] width 9 height 9
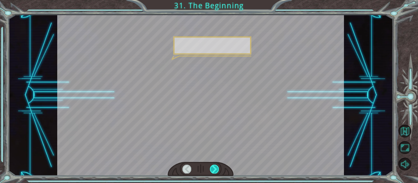
click at [212, 168] on div at bounding box center [214, 169] width 9 height 9
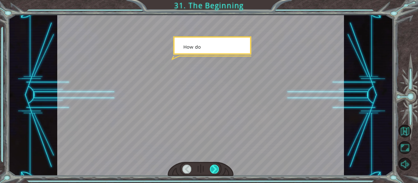
click at [212, 168] on div at bounding box center [214, 169] width 9 height 9
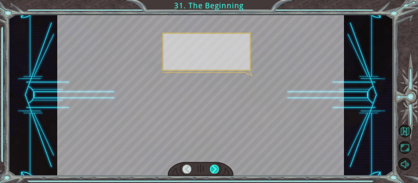
click at [212, 168] on div at bounding box center [214, 169] width 9 height 9
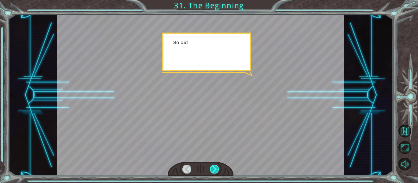
click at [212, 168] on div at bounding box center [214, 169] width 9 height 9
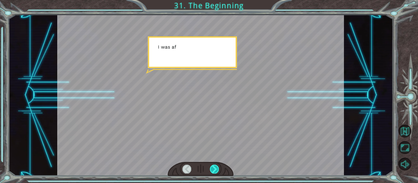
click at [212, 168] on div at bounding box center [214, 169] width 9 height 9
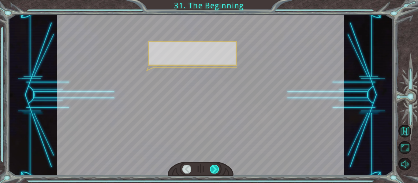
click at [212, 168] on div at bounding box center [214, 169] width 9 height 9
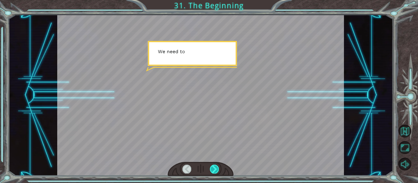
click at [212, 168] on div at bounding box center [214, 169] width 9 height 9
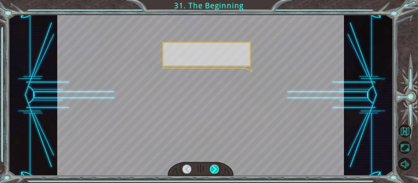
click at [212, 168] on div at bounding box center [214, 169] width 9 height 9
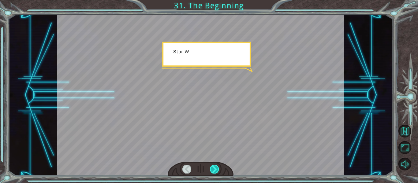
click at [212, 168] on div at bounding box center [214, 169] width 9 height 9
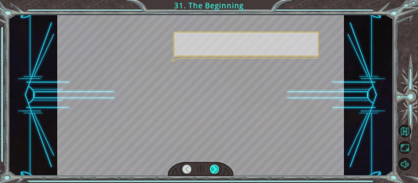
click at [212, 168] on div at bounding box center [214, 169] width 9 height 9
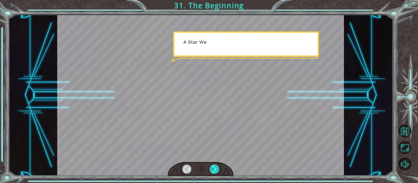
click at [212, 168] on div at bounding box center [214, 169] width 9 height 9
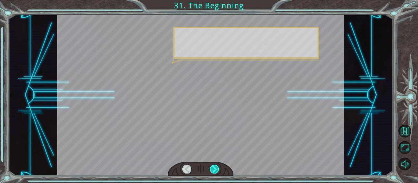
click at [212, 168] on div at bounding box center [214, 169] width 9 height 9
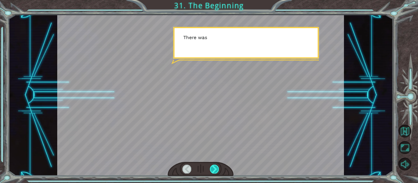
click at [212, 168] on div at bounding box center [214, 169] width 9 height 9
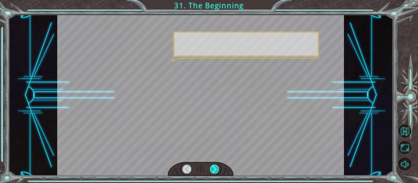
click at [212, 168] on div at bounding box center [214, 169] width 9 height 9
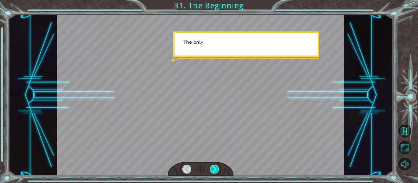
click at [212, 168] on div at bounding box center [214, 169] width 9 height 9
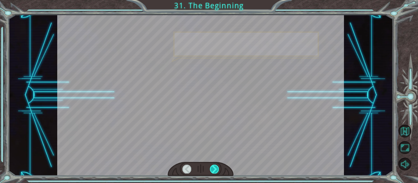
click at [212, 168] on div at bounding box center [214, 169] width 9 height 9
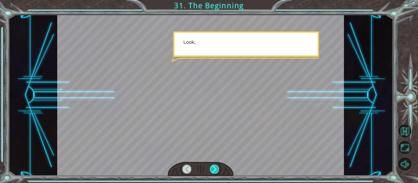
click at [212, 168] on div at bounding box center [214, 169] width 9 height 9
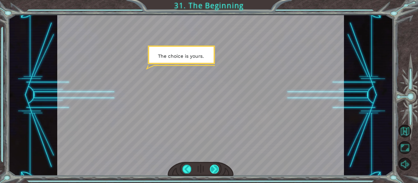
click at [210, 170] on div at bounding box center [214, 169] width 9 height 9
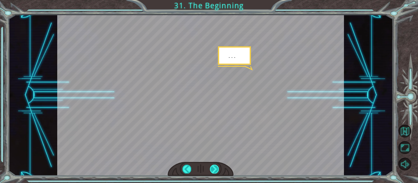
click at [210, 170] on div at bounding box center [214, 169] width 9 height 9
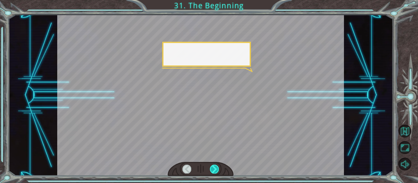
click at [210, 170] on div at bounding box center [214, 169] width 9 height 9
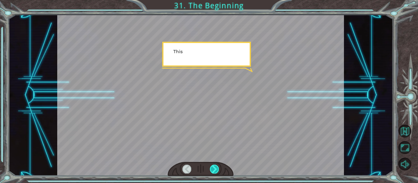
click at [210, 170] on div at bounding box center [214, 169] width 9 height 9
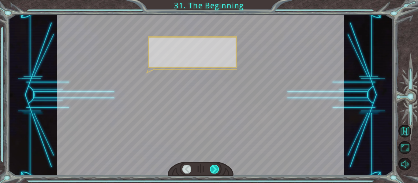
click at [210, 170] on div at bounding box center [214, 169] width 9 height 9
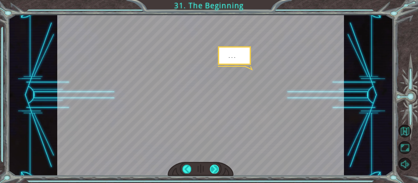
click at [210, 170] on div at bounding box center [214, 169] width 9 height 9
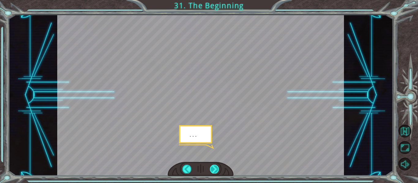
click at [210, 170] on div at bounding box center [214, 169] width 9 height 9
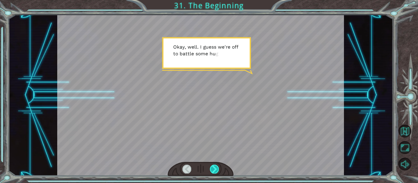
click at [213, 171] on div at bounding box center [214, 169] width 9 height 9
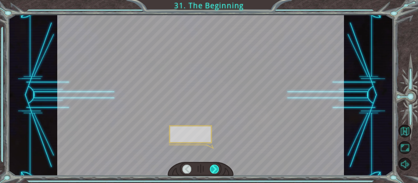
click at [213, 171] on div at bounding box center [214, 169] width 9 height 9
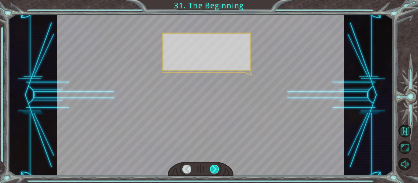
click at [213, 171] on div at bounding box center [214, 169] width 9 height 9
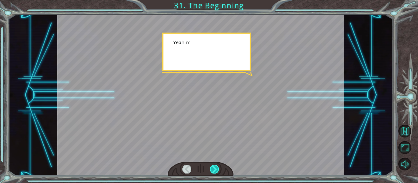
click at [213, 171] on div at bounding box center [214, 169] width 9 height 9
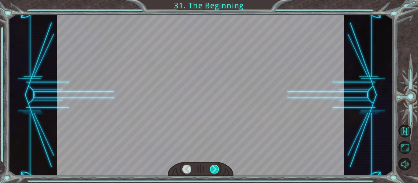
click at [213, 171] on div at bounding box center [214, 169] width 9 height 9
click at [215, 172] on div at bounding box center [214, 169] width 9 height 9
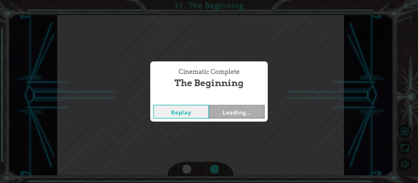
click at [213, 171] on div "Cinematic Complete The Beginning Replay Loading..." at bounding box center [209, 91] width 418 height 183
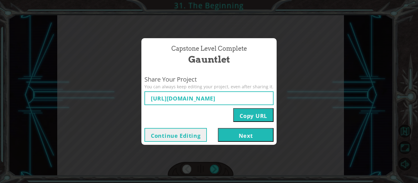
click at [256, 135] on button "Next" at bounding box center [246, 135] width 56 height 14
